Goal: Task Accomplishment & Management: Manage account settings

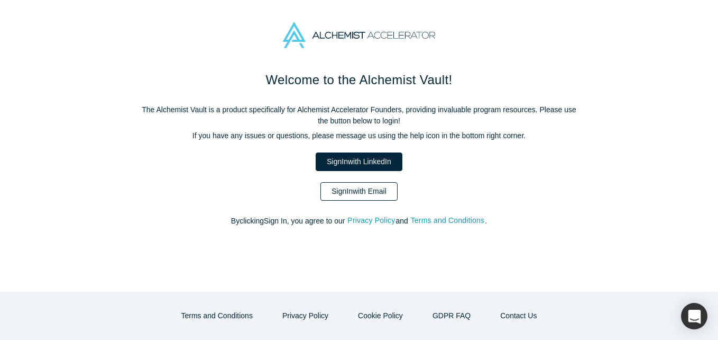
click at [337, 194] on link "Sign In with Email" at bounding box center [359, 191] width 77 height 19
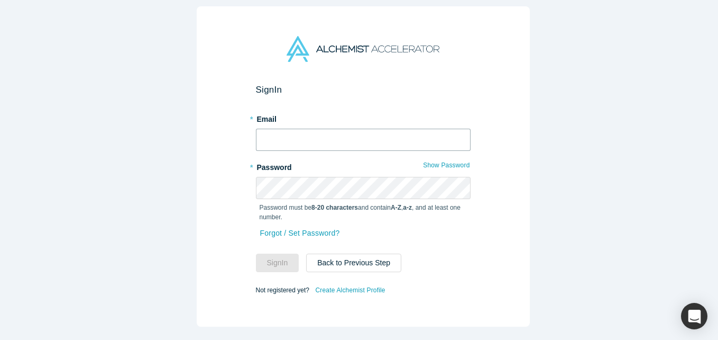
click at [265, 137] on input "text" at bounding box center [363, 140] width 215 height 22
type input "[EMAIL_ADDRESS][DOMAIN_NAME]"
click at [256, 253] on button "Sign In" at bounding box center [277, 262] width 43 height 19
